Goal: Task Accomplishment & Management: Use online tool/utility

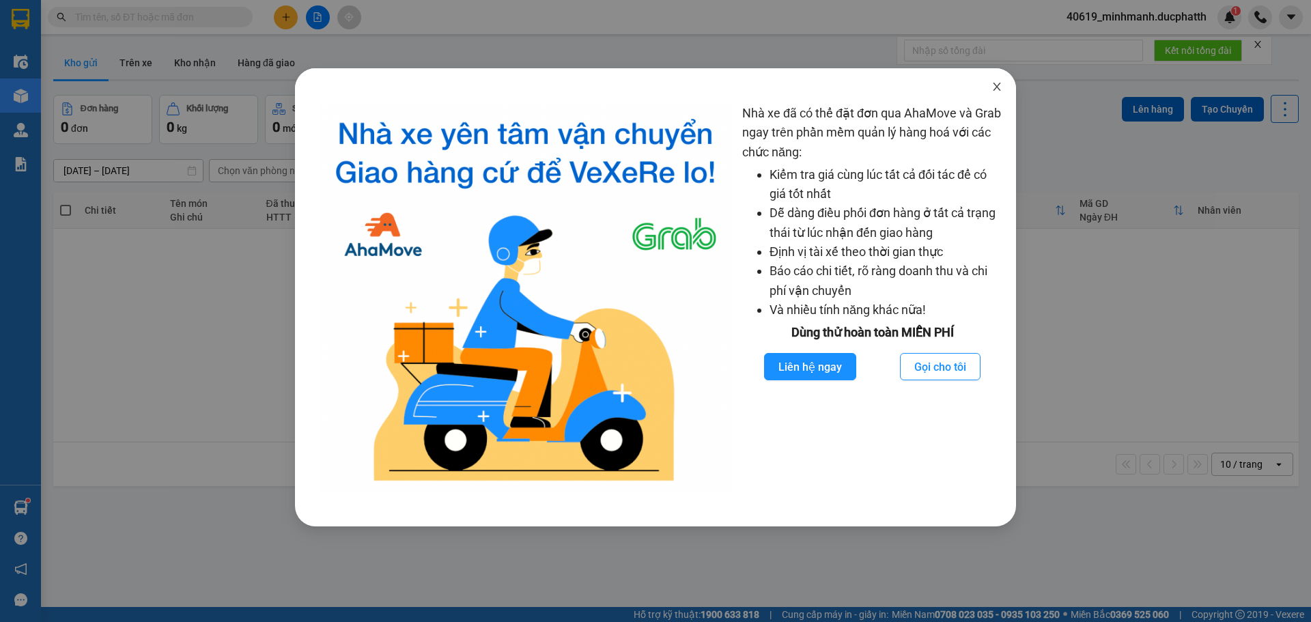
click at [997, 94] on span "Close" at bounding box center [997, 87] width 38 height 38
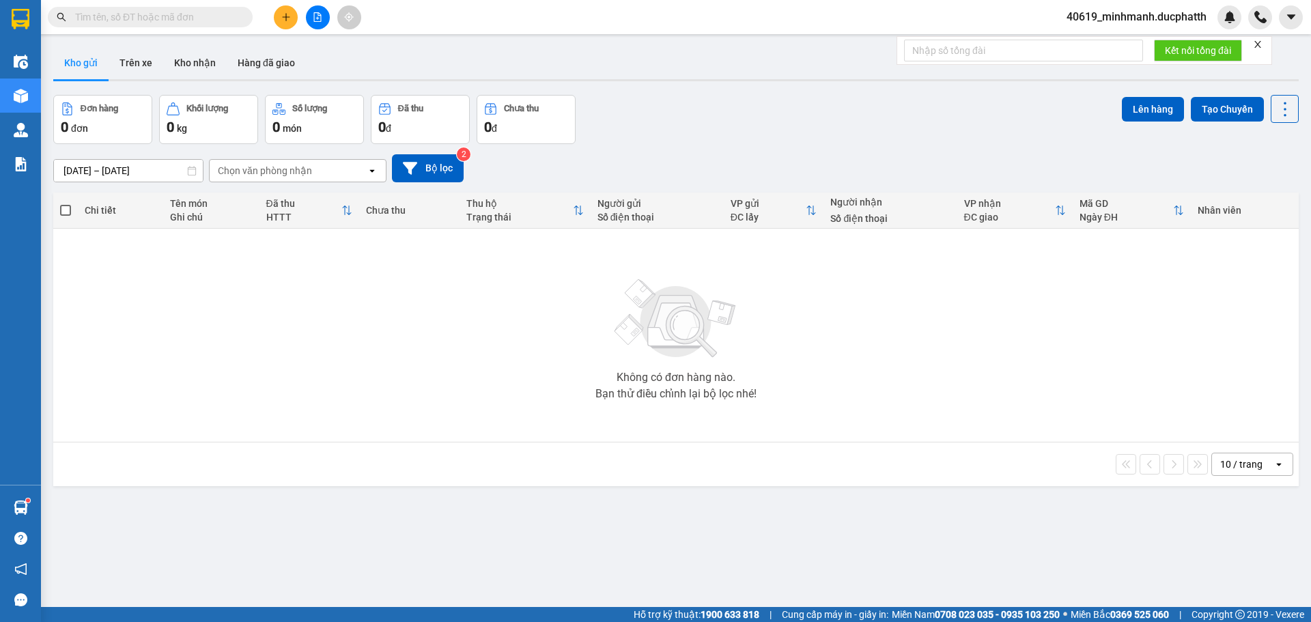
click at [1126, 12] on span "40619_minhmanh.ducphatth" at bounding box center [1137, 16] width 162 height 17
click at [1121, 48] on span "Đăng xuất" at bounding box center [1143, 42] width 134 height 15
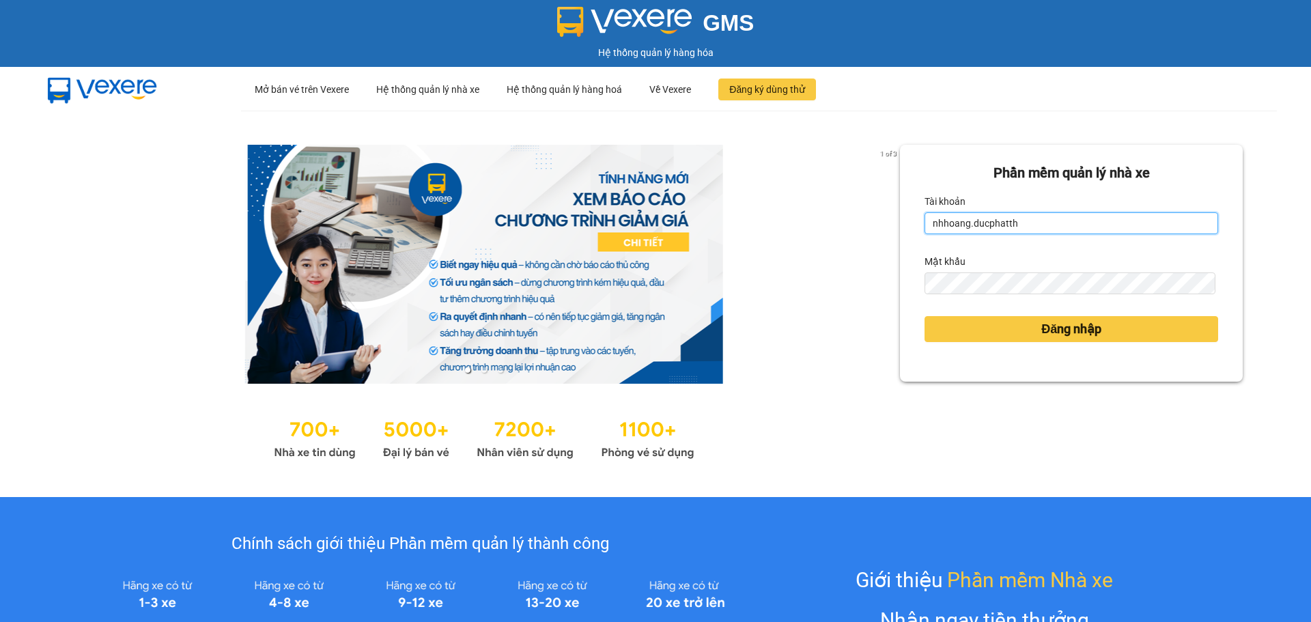
click at [1026, 221] on input "nhhoang.ducphatth" at bounding box center [1072, 223] width 294 height 22
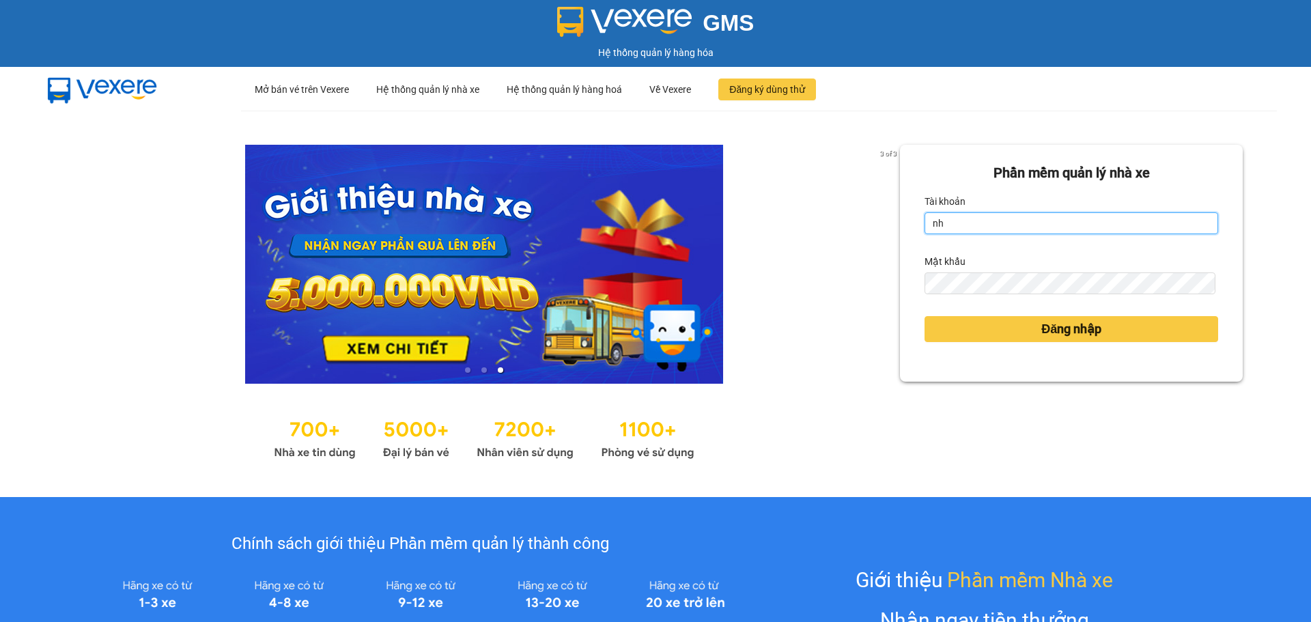
type input "n"
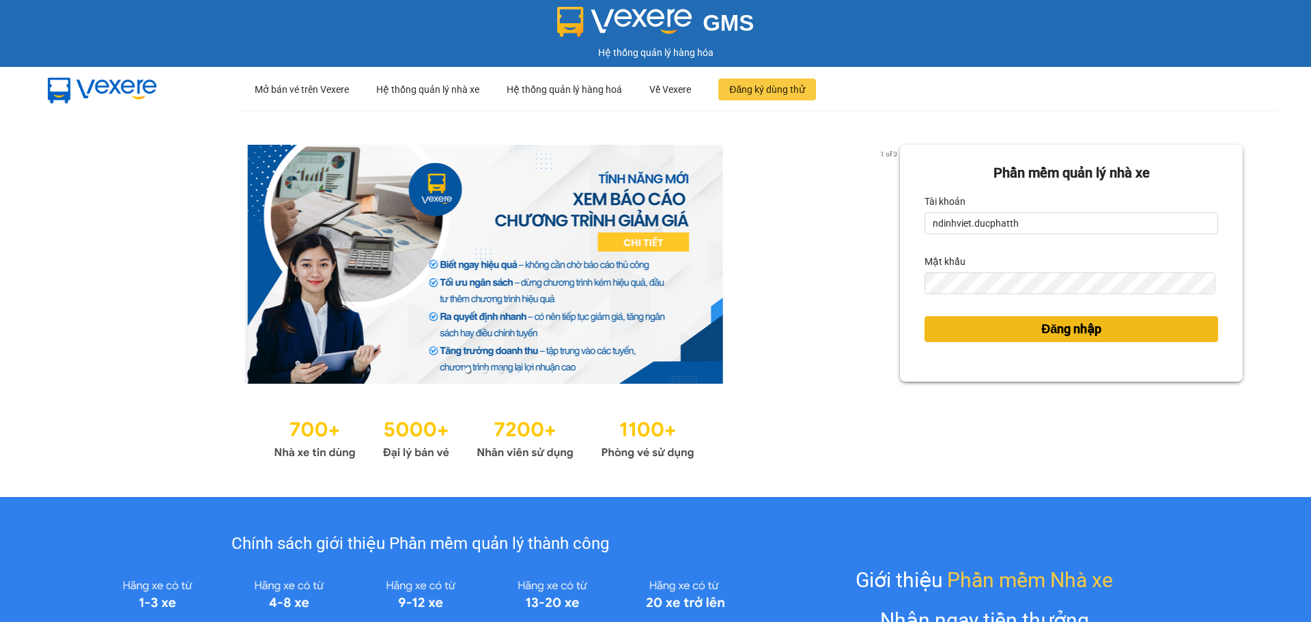
click at [963, 337] on button "Đăng nhập" at bounding box center [1072, 329] width 294 height 26
click at [1035, 327] on form "Phần mềm quản lý nhà xe Tài khoản ndinhviet.ducphatth Mật khẩu Đăng nhập" at bounding box center [1072, 264] width 294 height 202
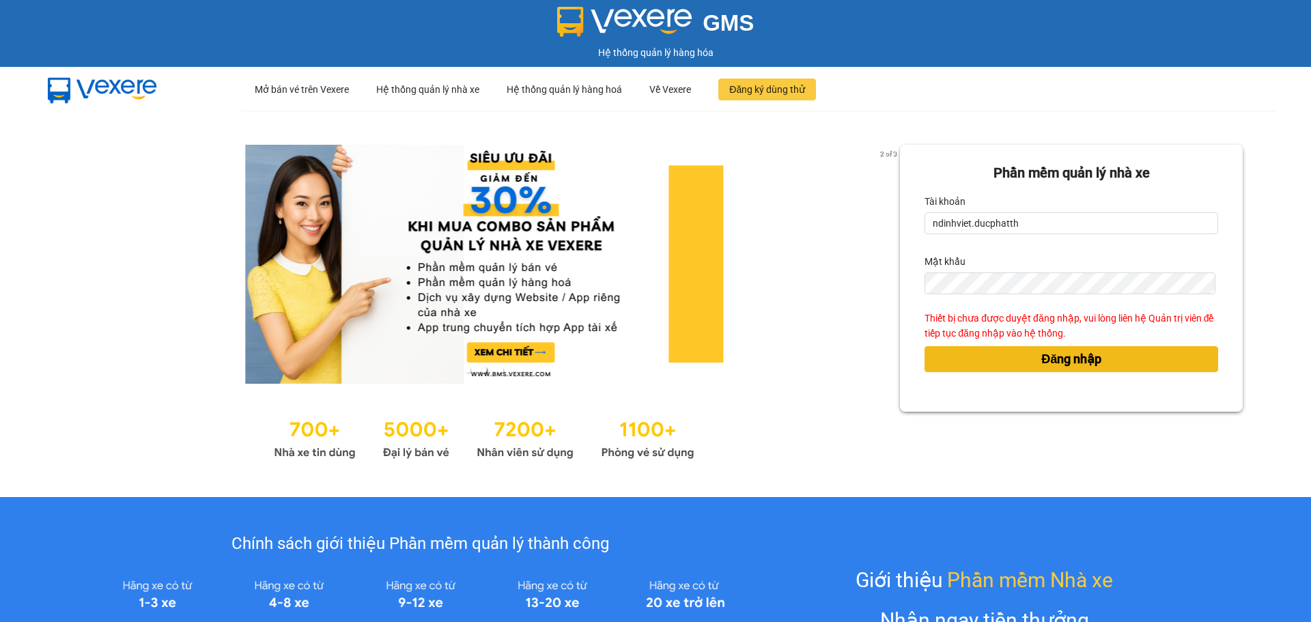
click at [1042, 359] on span "Đăng nhập" at bounding box center [1072, 359] width 60 height 19
click at [1068, 349] on button "Đăng nhập" at bounding box center [1072, 359] width 294 height 26
click at [1072, 356] on span "Đăng nhập" at bounding box center [1072, 359] width 60 height 19
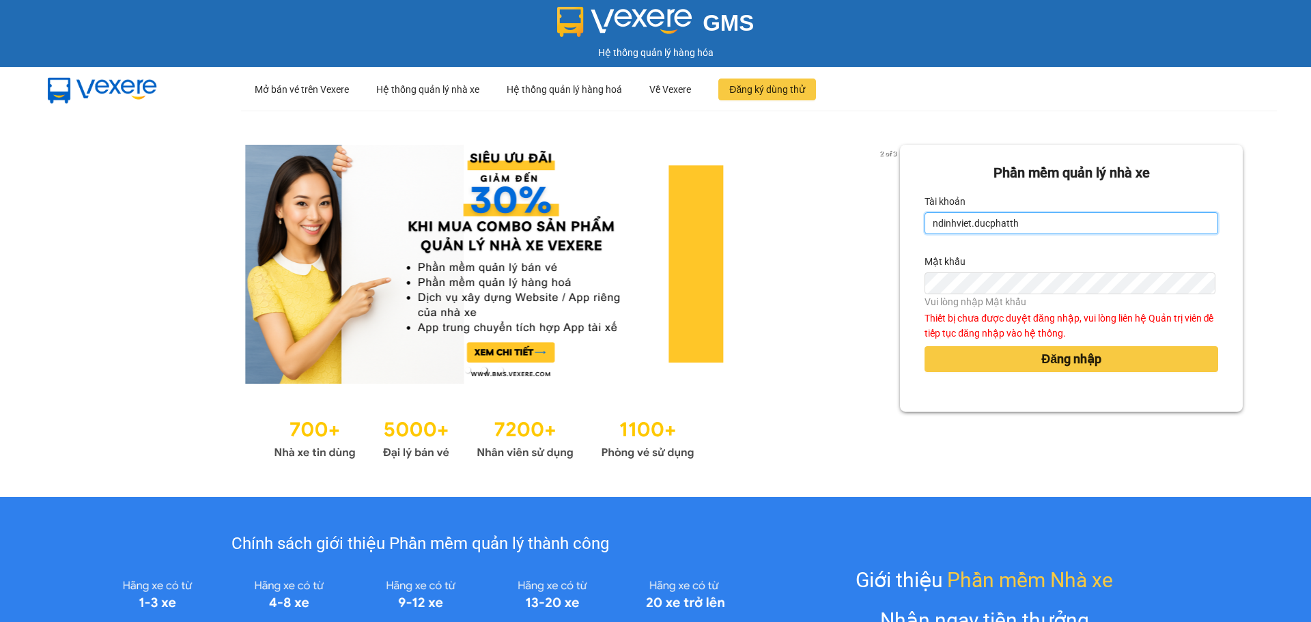
click at [1031, 221] on input "ndinhviet.ducphatth" at bounding box center [1072, 223] width 294 height 22
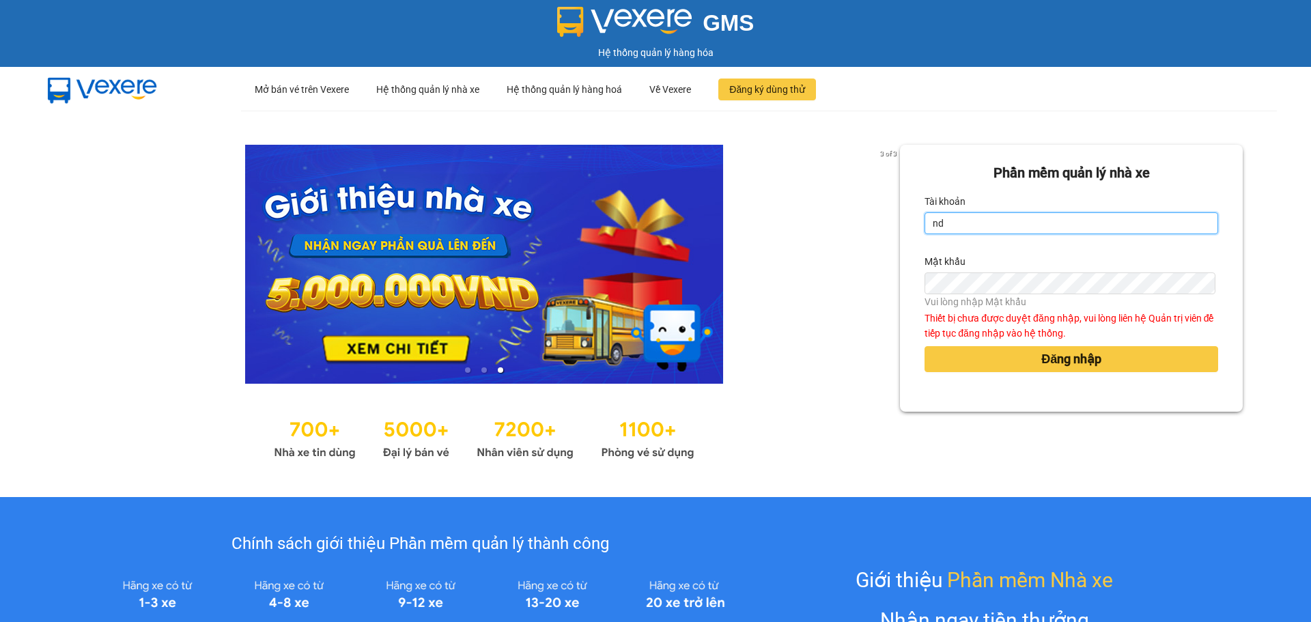
type input "n"
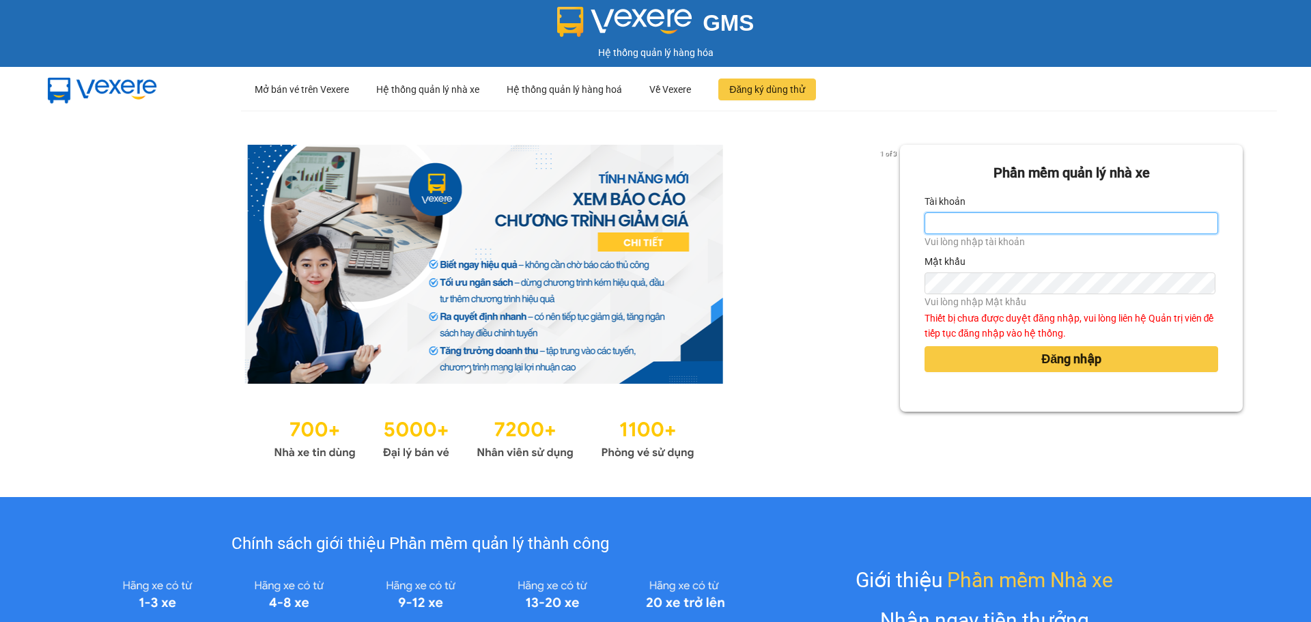
click at [1080, 226] on input "Tài khoản" at bounding box center [1072, 223] width 294 height 22
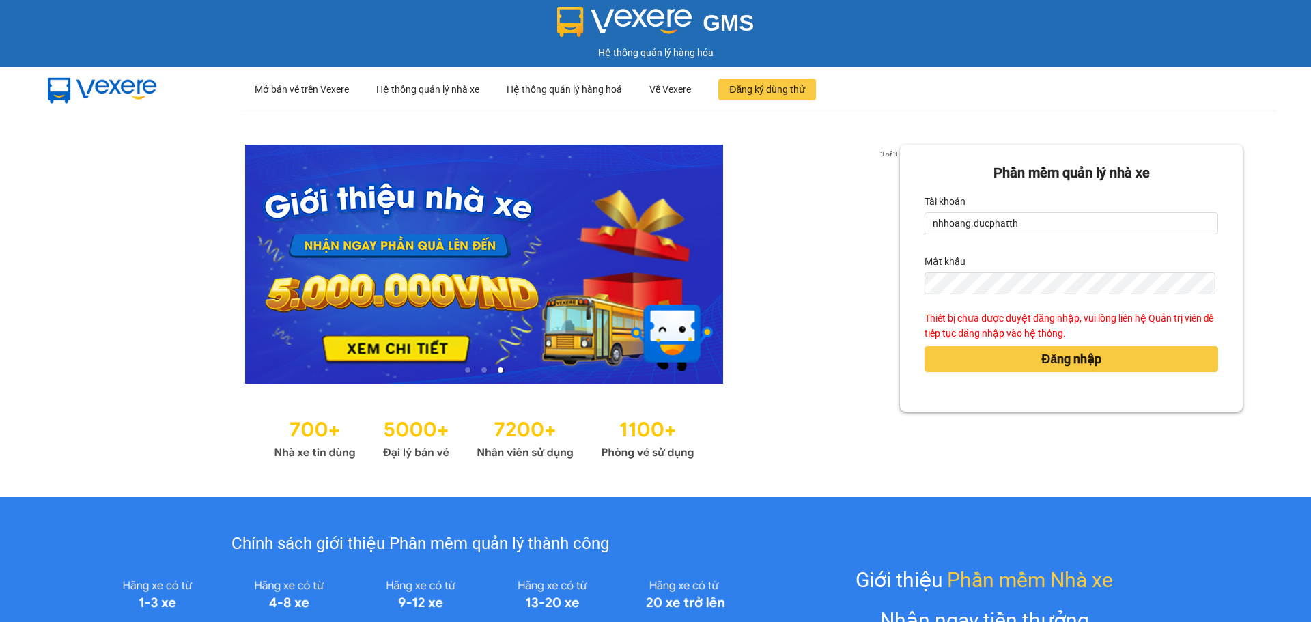
drag, startPoint x: 963, startPoint y: 222, endPoint x: 896, endPoint y: 244, distance: 70.4
click at [900, 244] on div "Phần mềm quản lý nhà xe Tài khoản nhhoang.ducphatth Mật khẩu Thiết bị chưa được…" at bounding box center [1071, 278] width 343 height 267
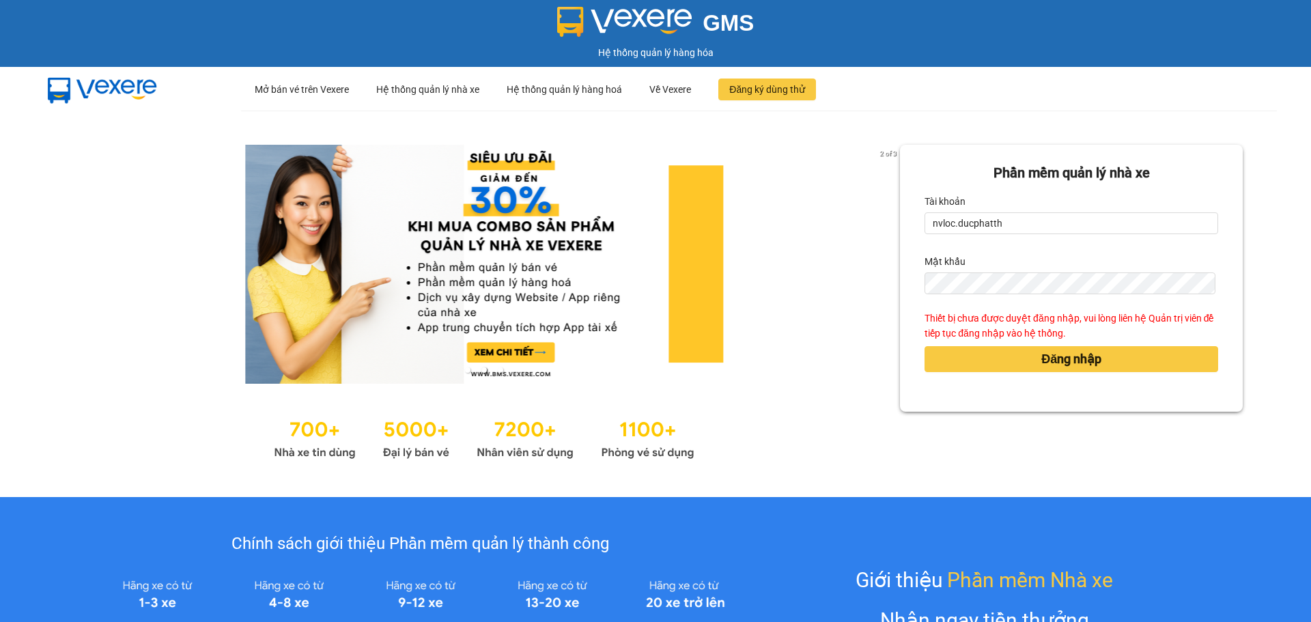
type input "nvloc.ducphatth"
click at [859, 316] on div "2 of 3 Phần mềm quản lý nhà xe Tài khoản nvloc.ducphatth Mật khẩu Thiết bị chưa…" at bounding box center [655, 304] width 1311 height 387
click at [862, 471] on div "2 of 3 Phần mềm quản lý nhà xe Tài khoản nvloc.ducphatth Mật khẩu Thiết bị chưa…" at bounding box center [655, 304] width 1311 height 387
click at [1006, 365] on button "Đăng nhập" at bounding box center [1072, 359] width 294 height 26
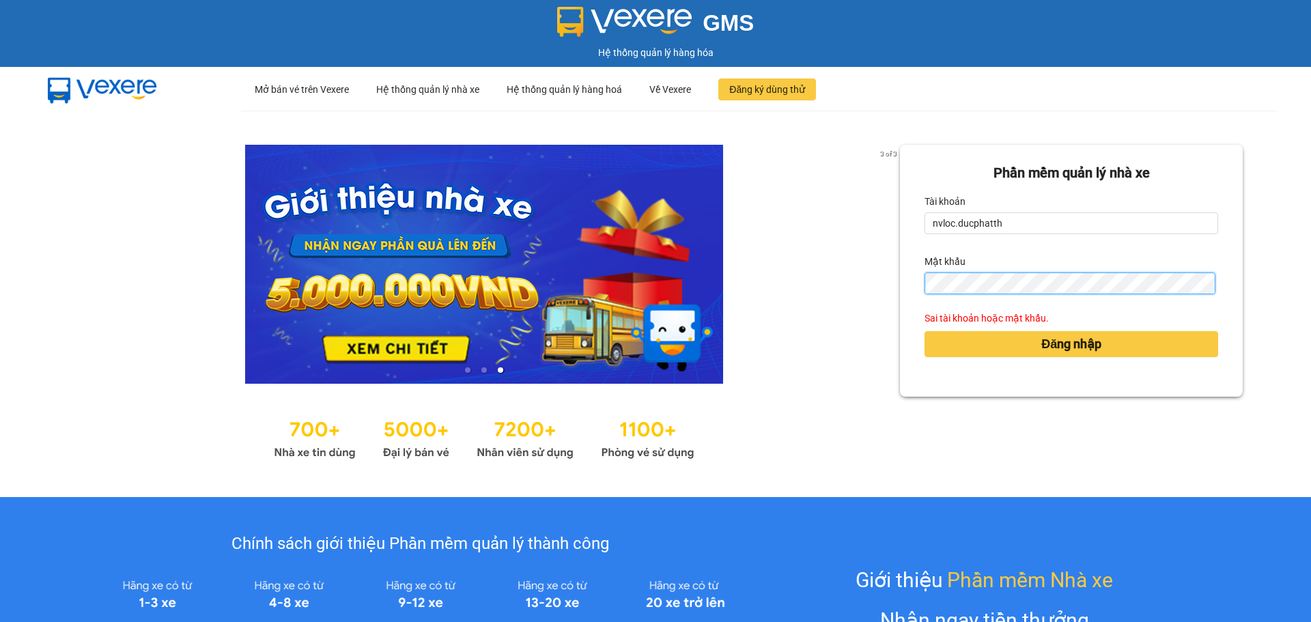
click at [847, 309] on div "3 of 3 Phần mềm quản lý nhà xe Tài khoản nvloc.ducphatth Mật khẩu Sai tài khoản…" at bounding box center [655, 304] width 1311 height 387
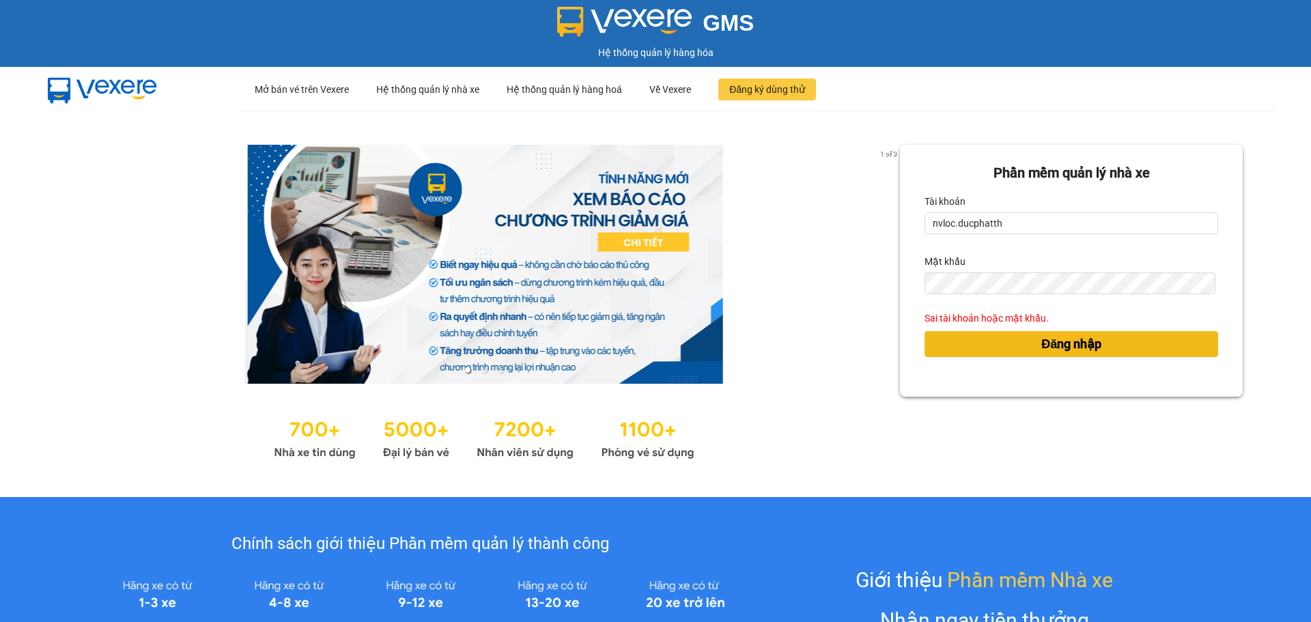
click at [958, 342] on button "Đăng nhập" at bounding box center [1072, 344] width 294 height 26
click at [1017, 344] on body "GMS Hệ thống quản lý hàng hóa ··· Mở bán vé trên Vexere ··· Hệ thống quản lý nh…" at bounding box center [655, 311] width 1311 height 622
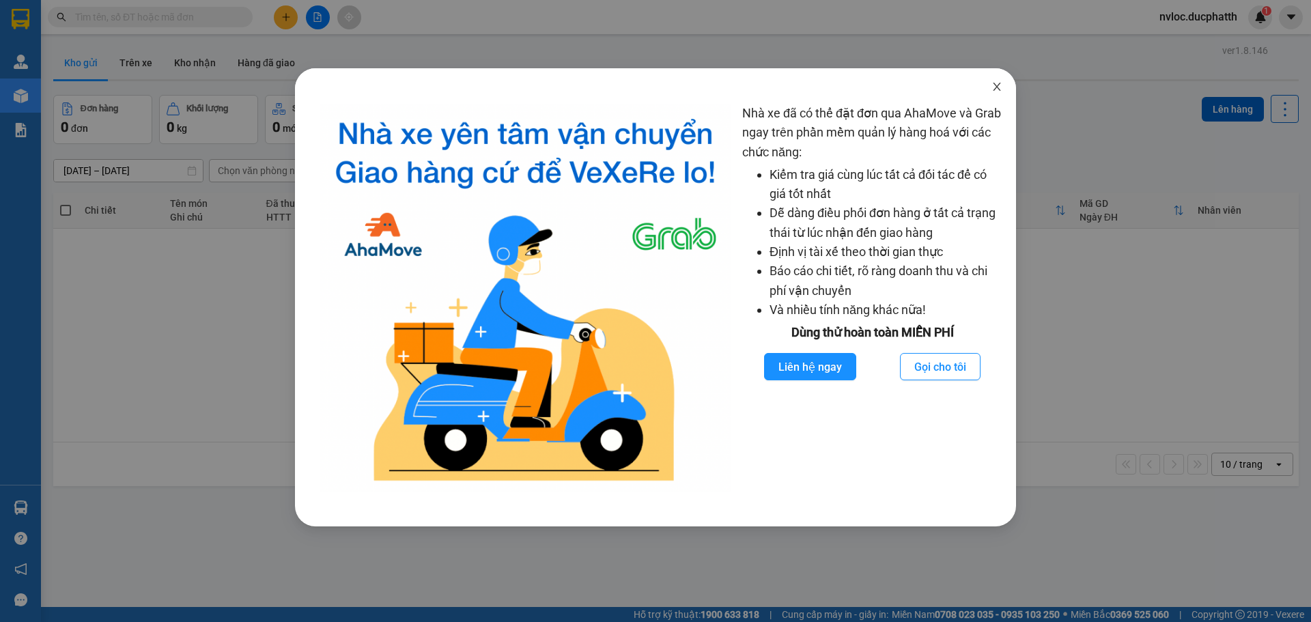
click at [999, 87] on icon "close" at bounding box center [997, 86] width 11 height 11
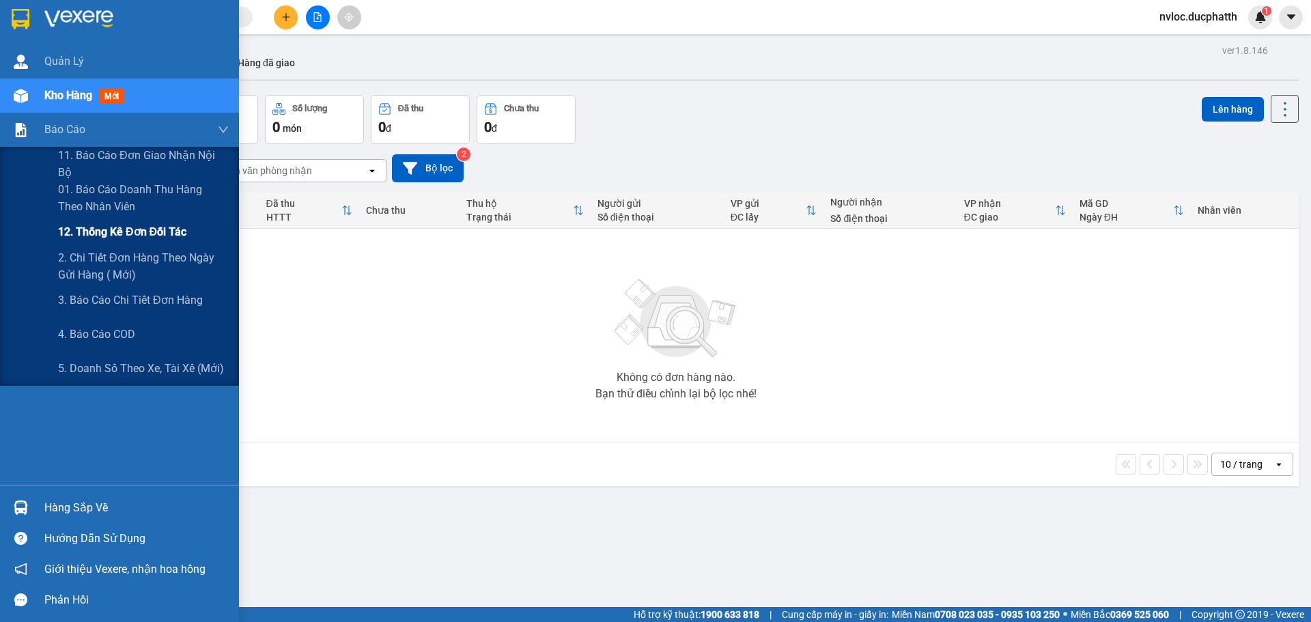
click at [123, 232] on span "12. Thống kê đơn đối tác" at bounding box center [122, 231] width 128 height 17
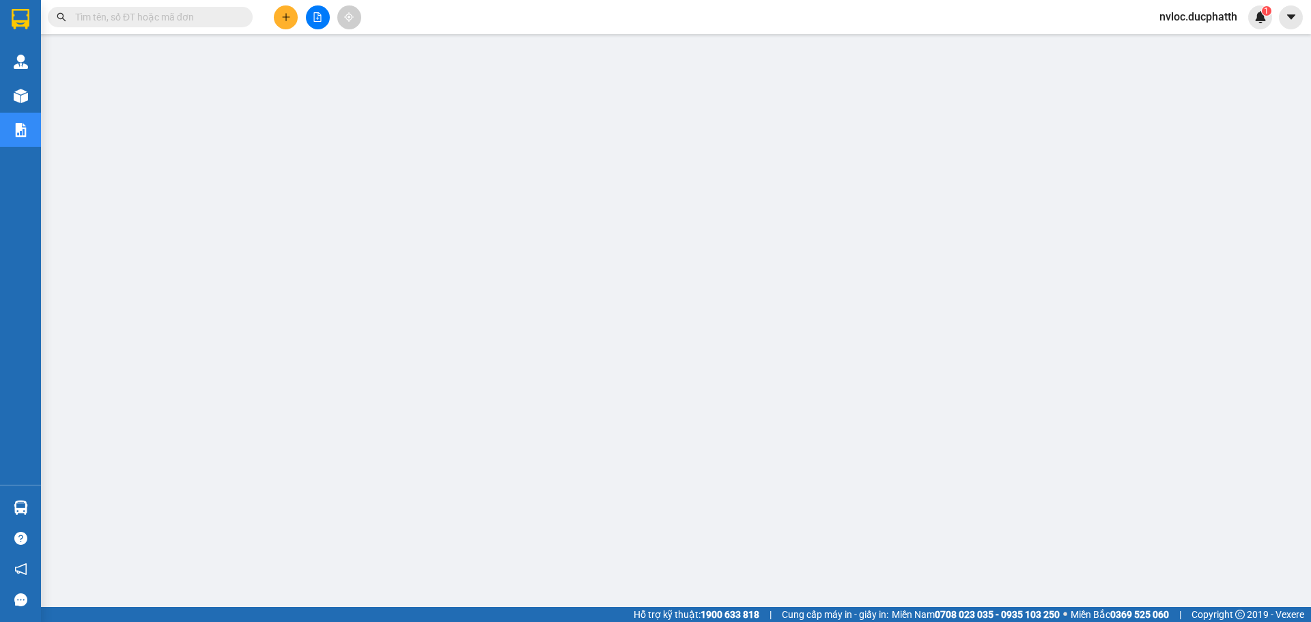
click at [1196, 22] on span "nvloc.ducphatth" at bounding box center [1199, 16] width 100 height 17
click at [1186, 43] on span "Đăng xuất" at bounding box center [1205, 42] width 72 height 15
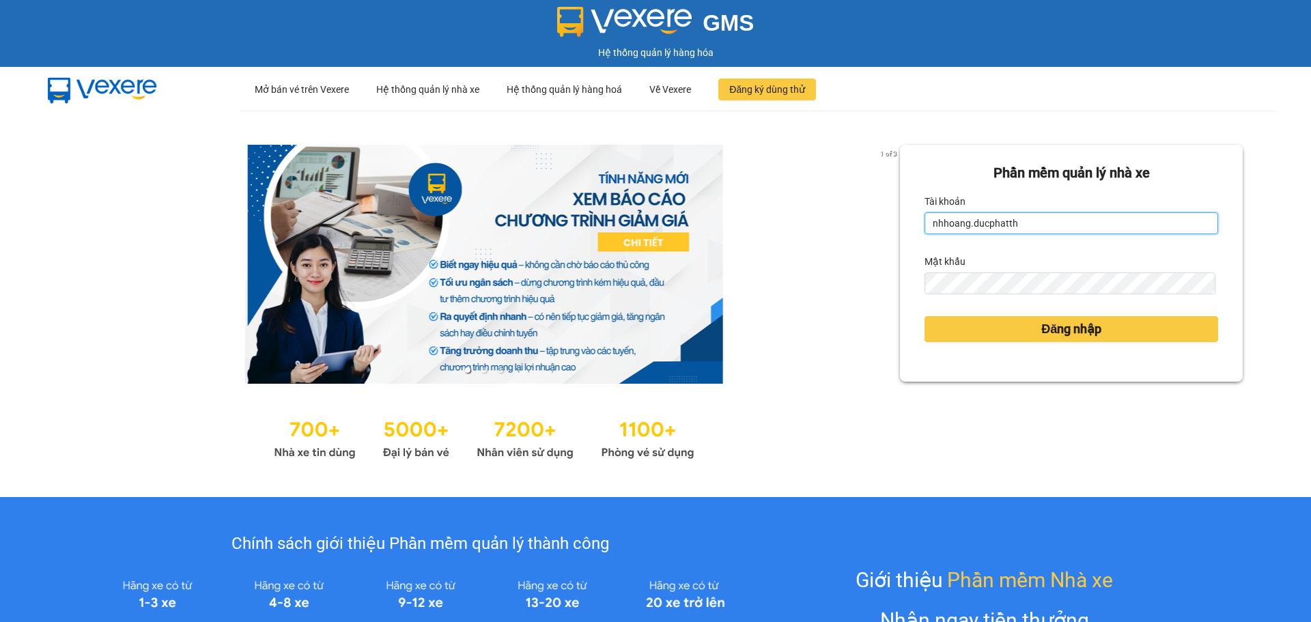
drag, startPoint x: 1059, startPoint y: 214, endPoint x: 847, endPoint y: 206, distance: 211.9
click at [847, 206] on div "1 of 3 Phần mềm quản lý nhà xe Tài khoản nhhoang.ducphatth Mật khẩu Đăng nhập" at bounding box center [655, 304] width 1311 height 387
type input "n"
type input "minhmanh.ducphatth"
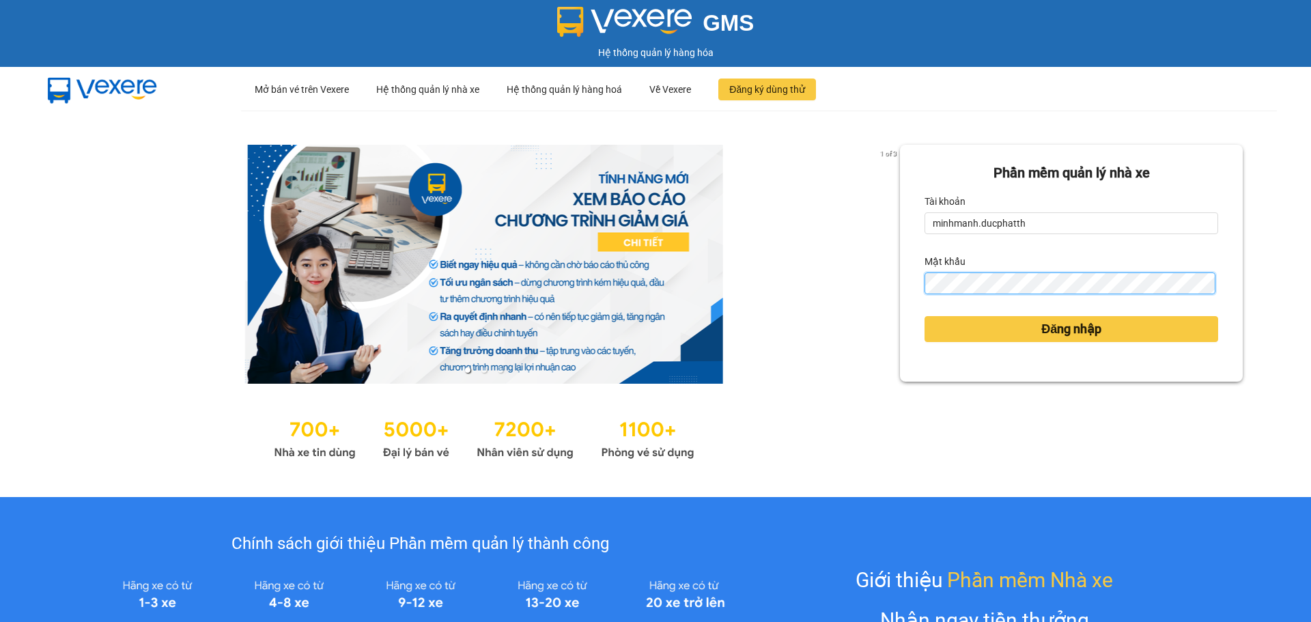
click at [823, 301] on div "1 of 3 Phần mềm quản lý nhà xe Tài khoản minhmanh.ducphatth Mật khẩu Đăng nhập" at bounding box center [655, 304] width 1311 height 387
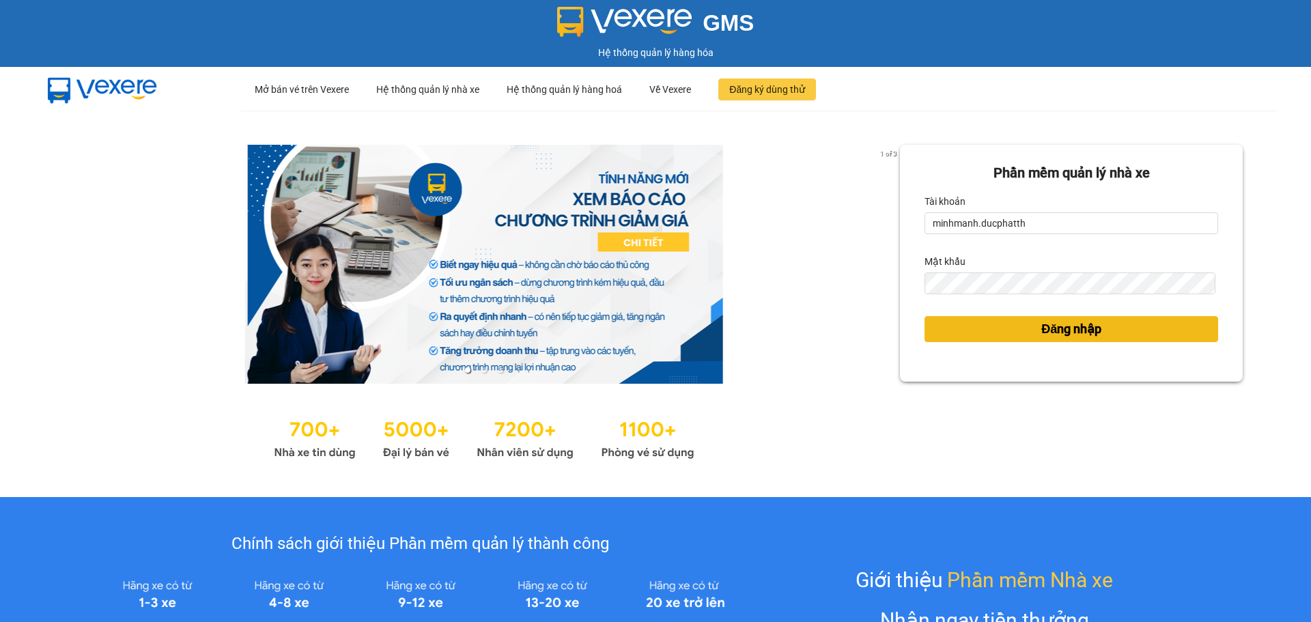
click at [942, 329] on button "Đăng nhập" at bounding box center [1072, 329] width 294 height 26
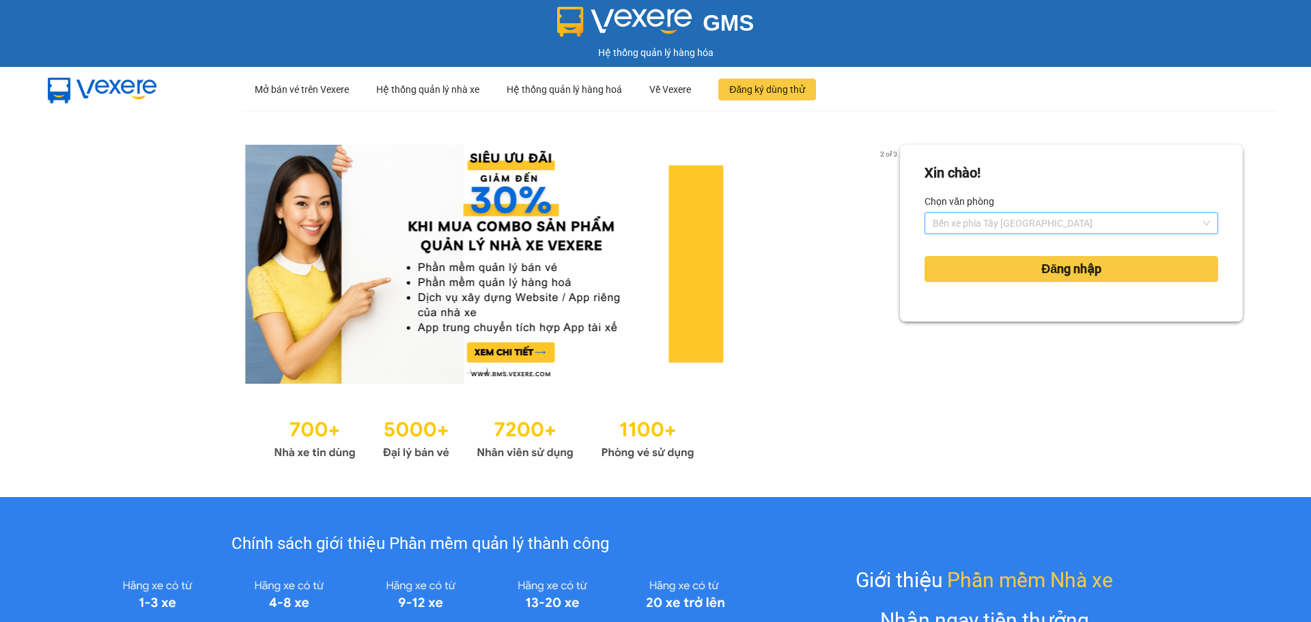
click at [998, 217] on span "Bến xe phía Tây Thanh Hóa" at bounding box center [1071, 223] width 277 height 20
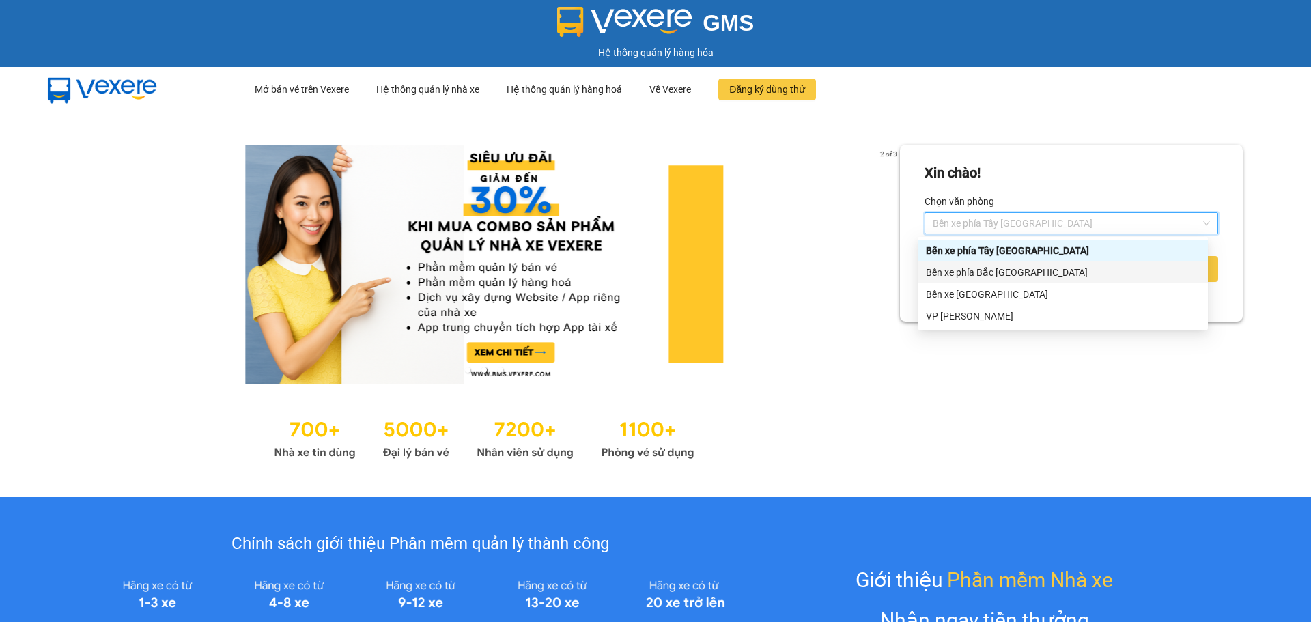
click at [1006, 272] on div "Bến xe phía Bắc [PERSON_NAME][GEOGRAPHIC_DATA][PERSON_NAME]" at bounding box center [1063, 272] width 274 height 15
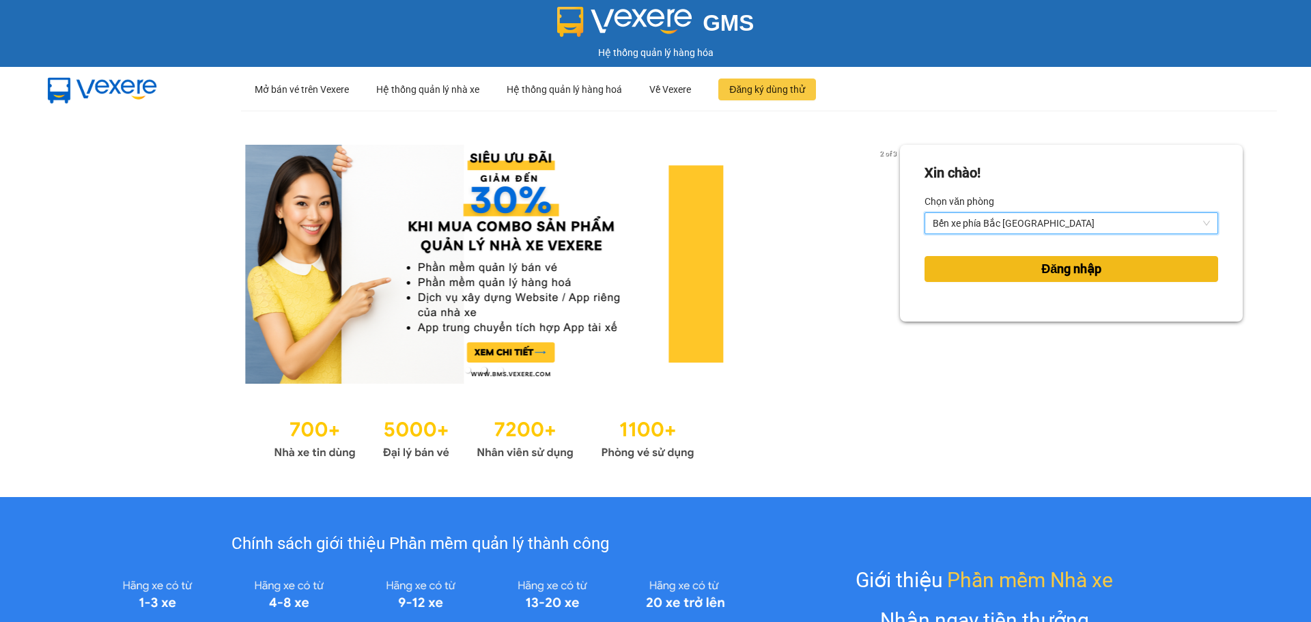
click at [1014, 273] on button "Đăng nhập" at bounding box center [1072, 269] width 294 height 26
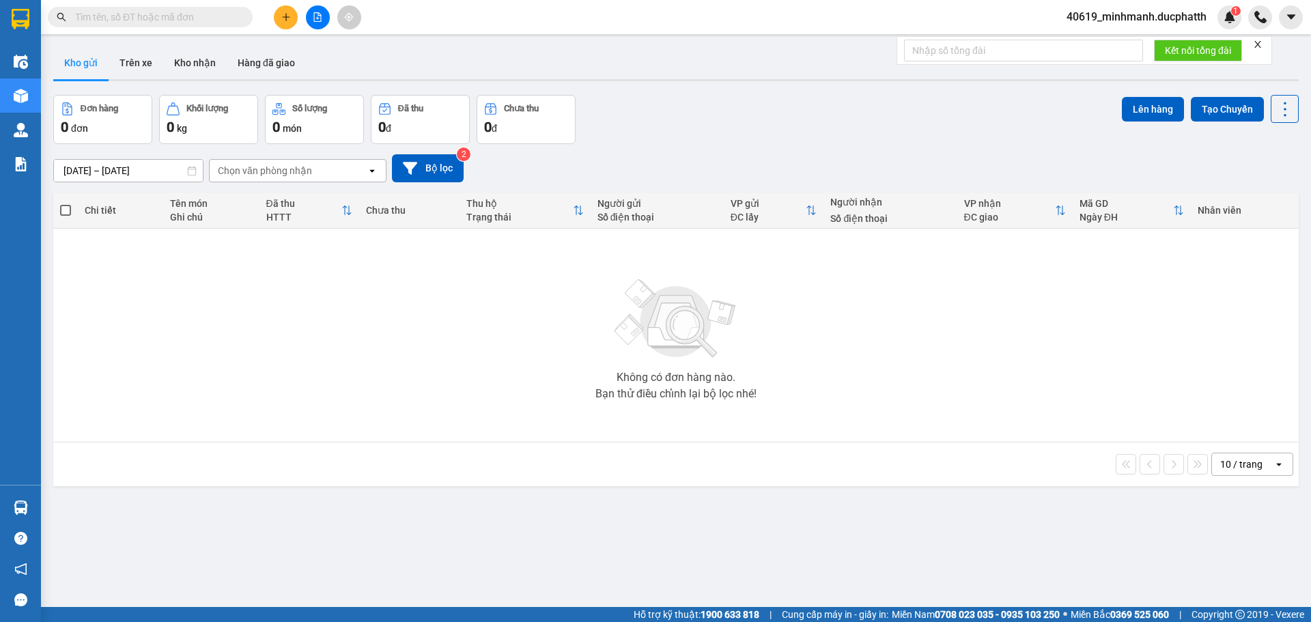
click at [308, 21] on button at bounding box center [318, 17] width 24 height 24
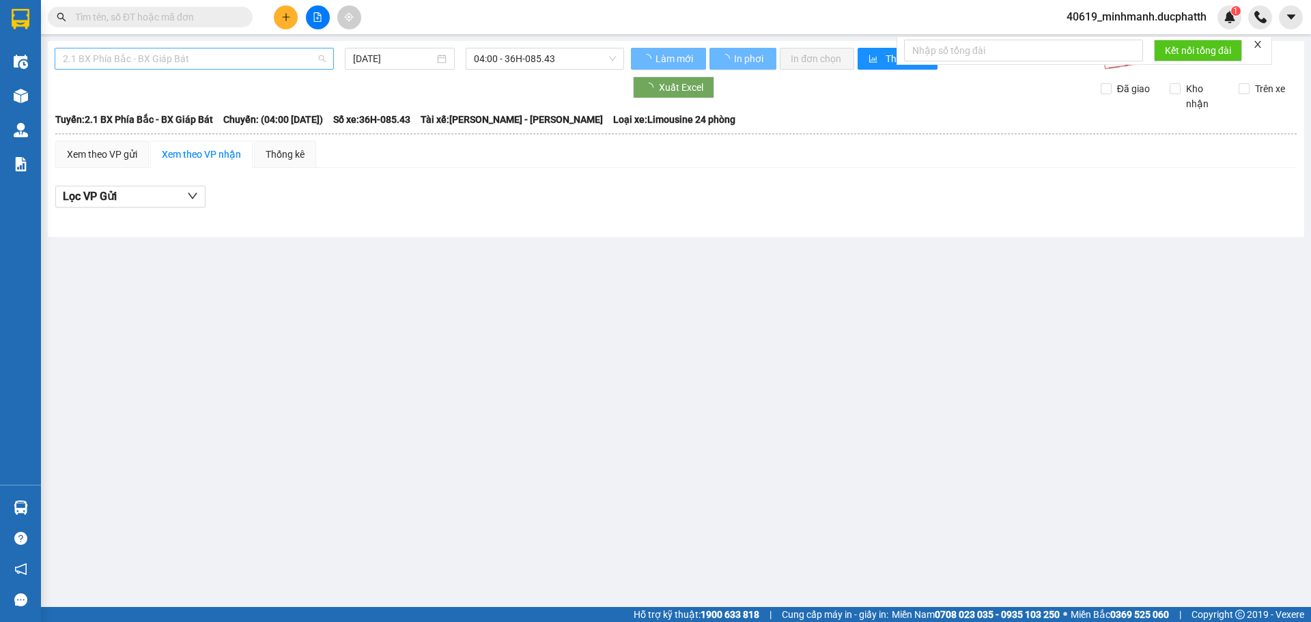
click at [199, 64] on span "2.1 BX Phía Bắc - BX Giáp Bát" at bounding box center [194, 58] width 263 height 20
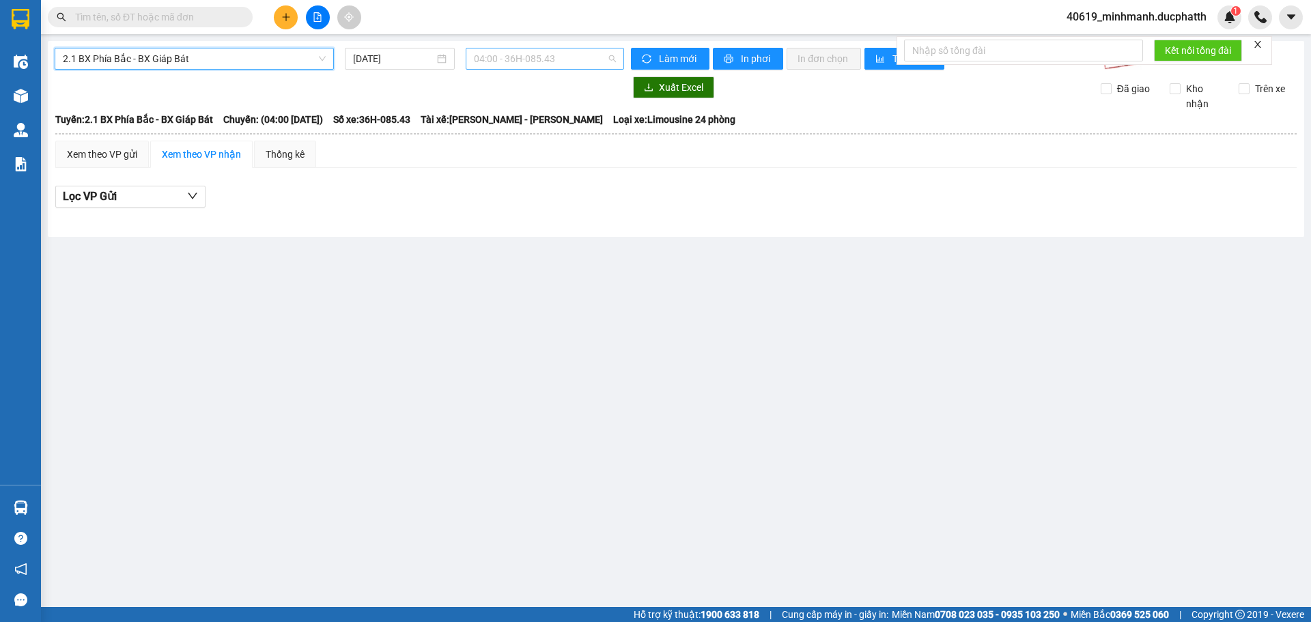
click at [539, 66] on span "04:00 - 36H-085.43" at bounding box center [545, 58] width 142 height 20
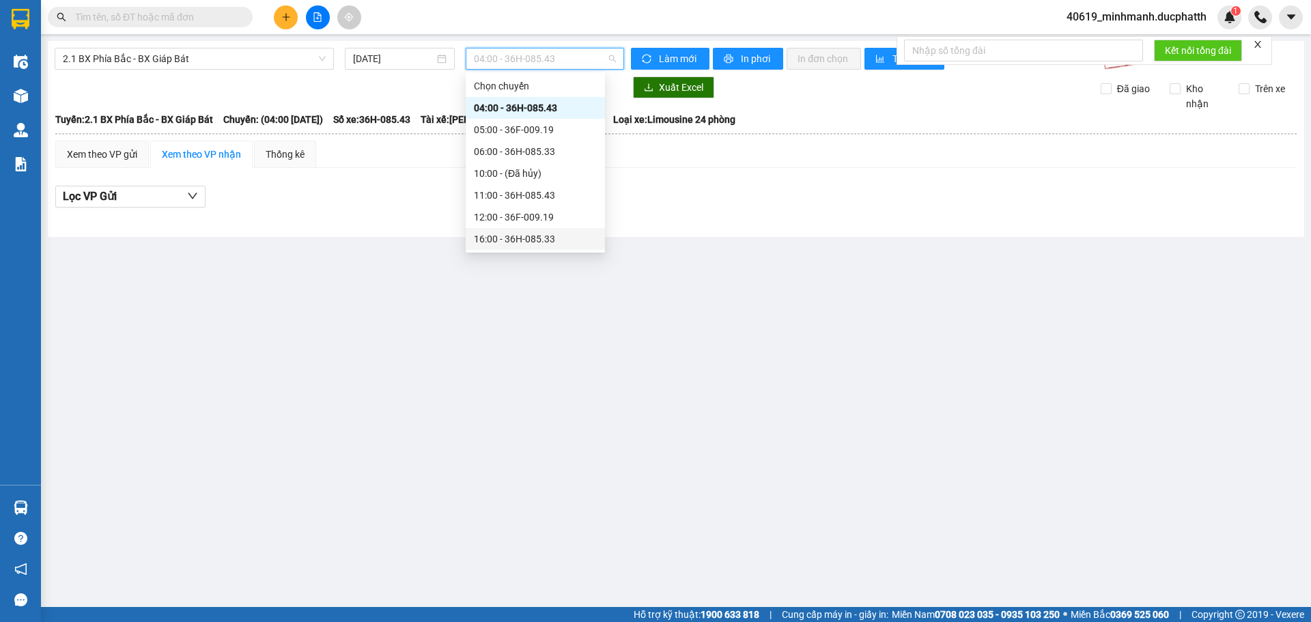
click at [518, 240] on div "16:00 - 36H-085.33" at bounding box center [535, 239] width 123 height 15
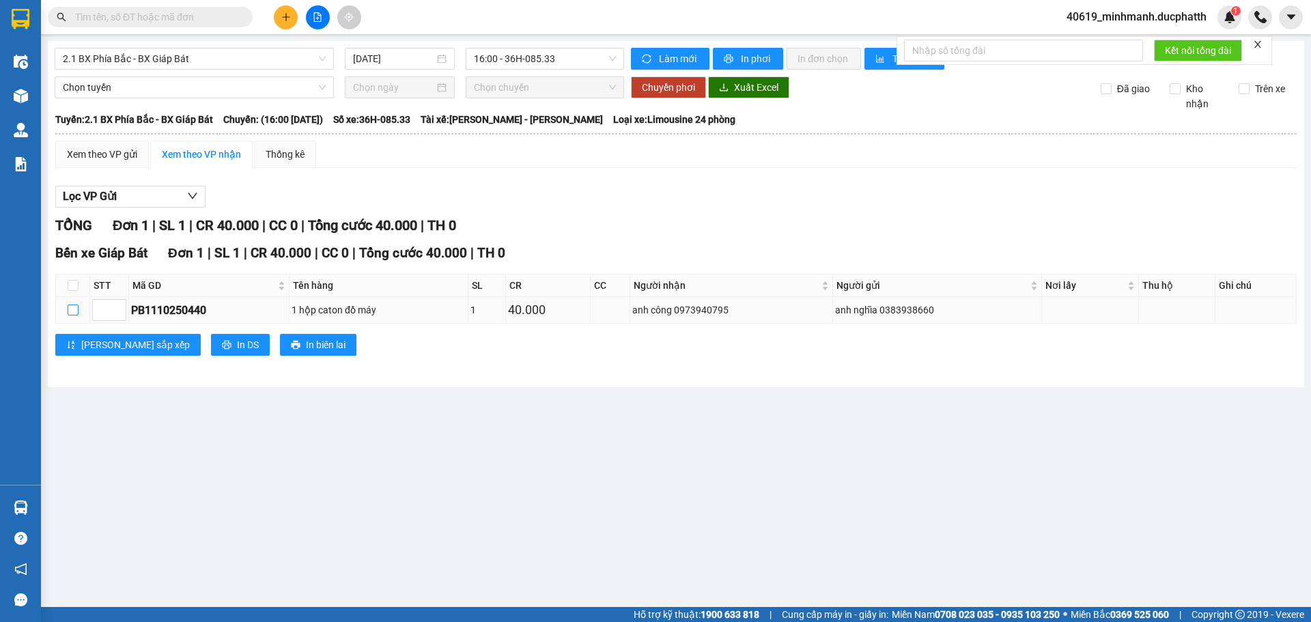
click at [75, 307] on input "checkbox" at bounding box center [73, 310] width 11 height 11
checkbox input "true"
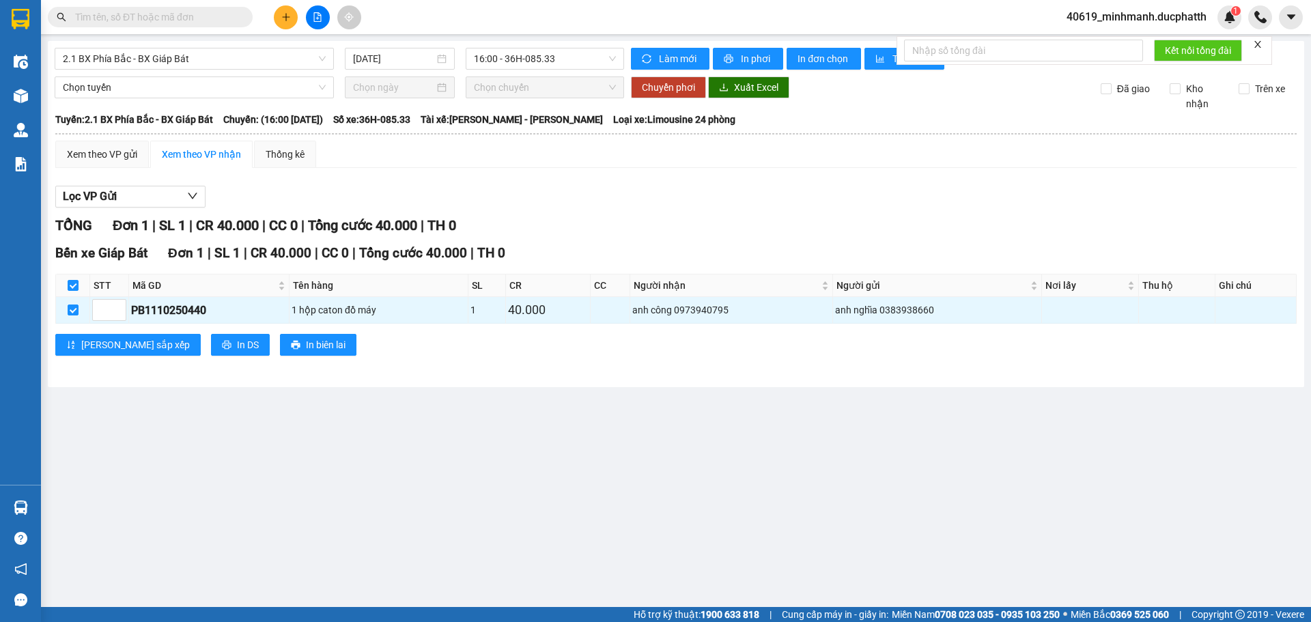
click at [65, 293] on th at bounding box center [73, 286] width 34 height 23
click at [753, 60] on span "In phơi" at bounding box center [756, 58] width 31 height 15
click at [746, 49] on button "In phơi" at bounding box center [748, 59] width 70 height 22
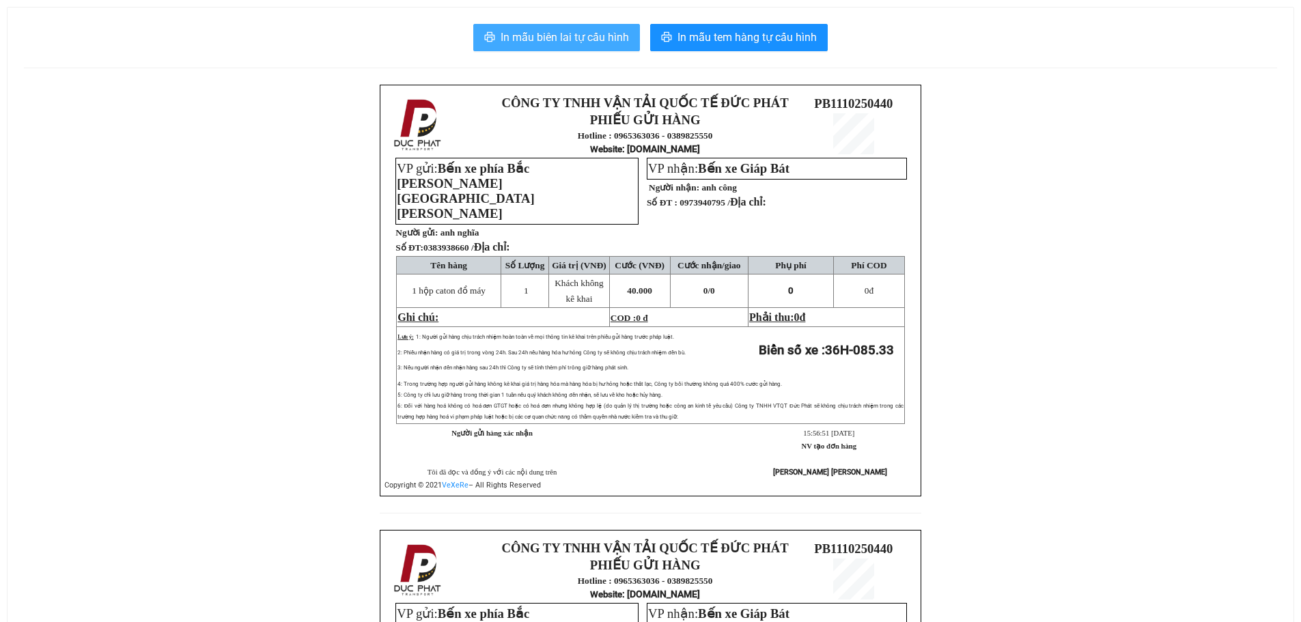
click at [578, 30] on span "In mẫu biên lai tự cấu hình" at bounding box center [565, 37] width 128 height 17
